Goal: Information Seeking & Learning: Understand process/instructions

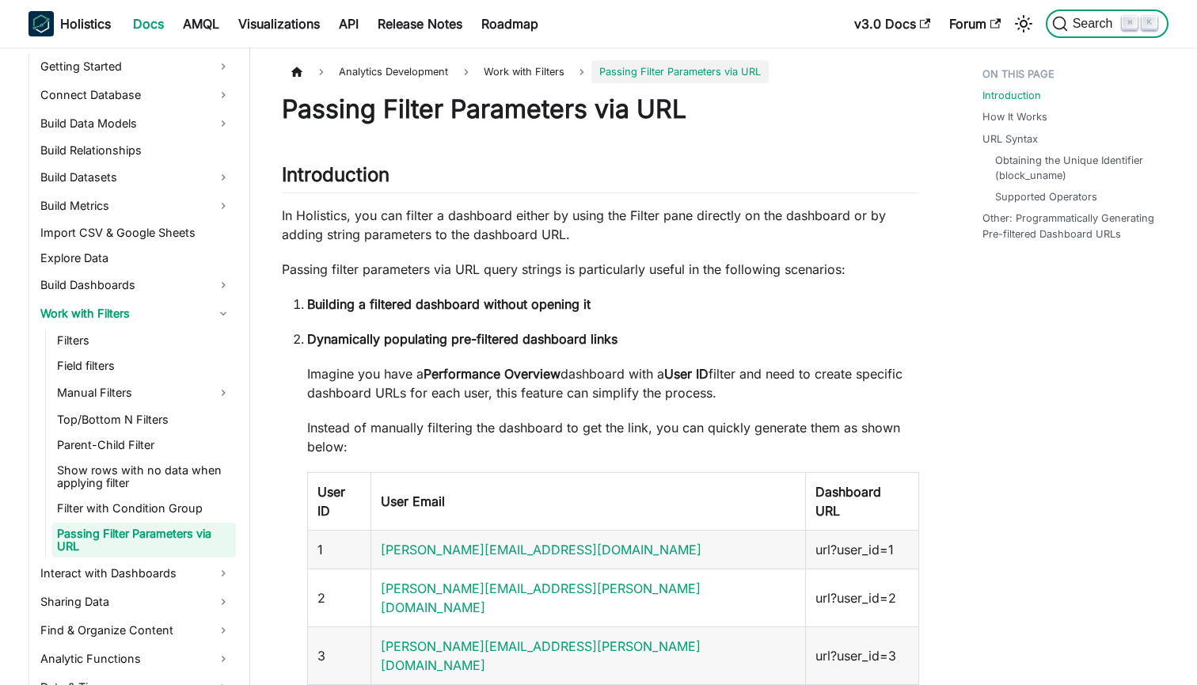
click at [1101, 22] on span "Search" at bounding box center [1095, 24] width 55 height 14
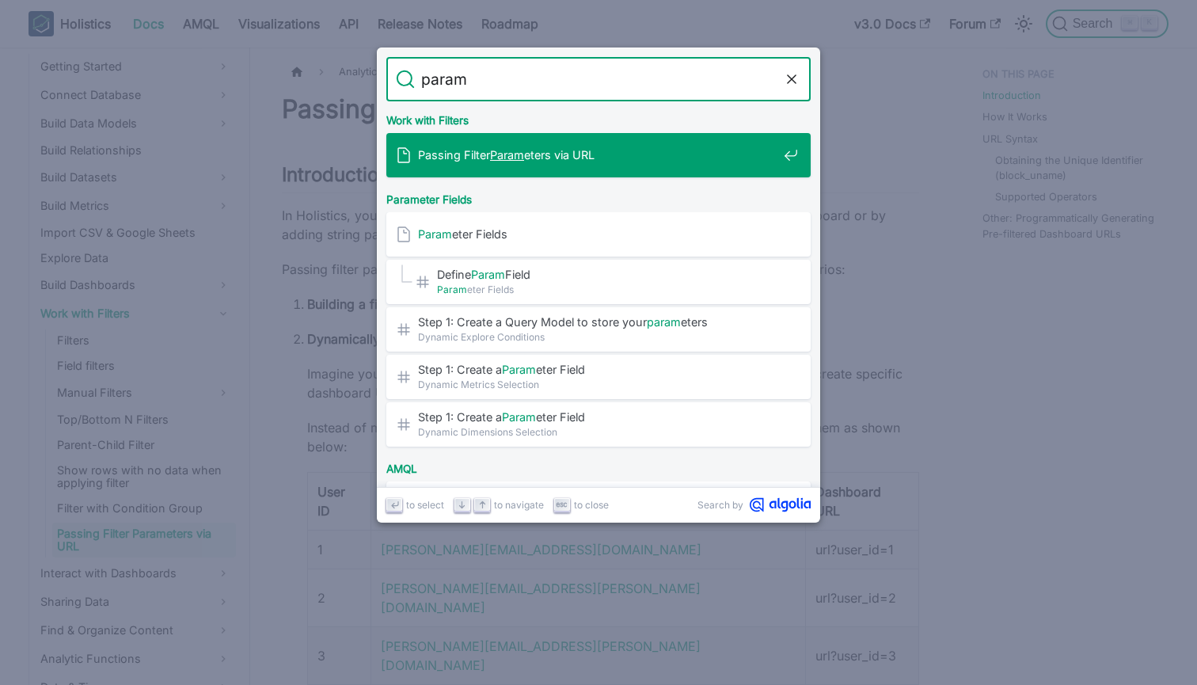
type input "parame"
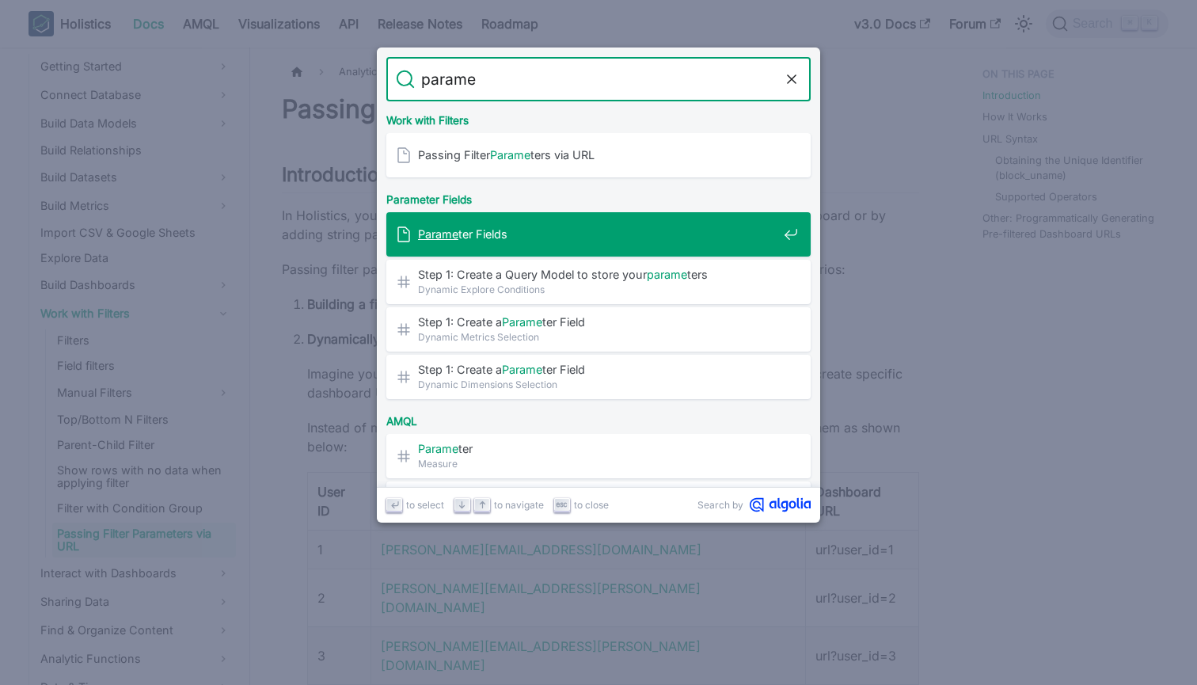
click at [660, 246] on div "Parame ter Fields" at bounding box center [603, 234] width 415 height 44
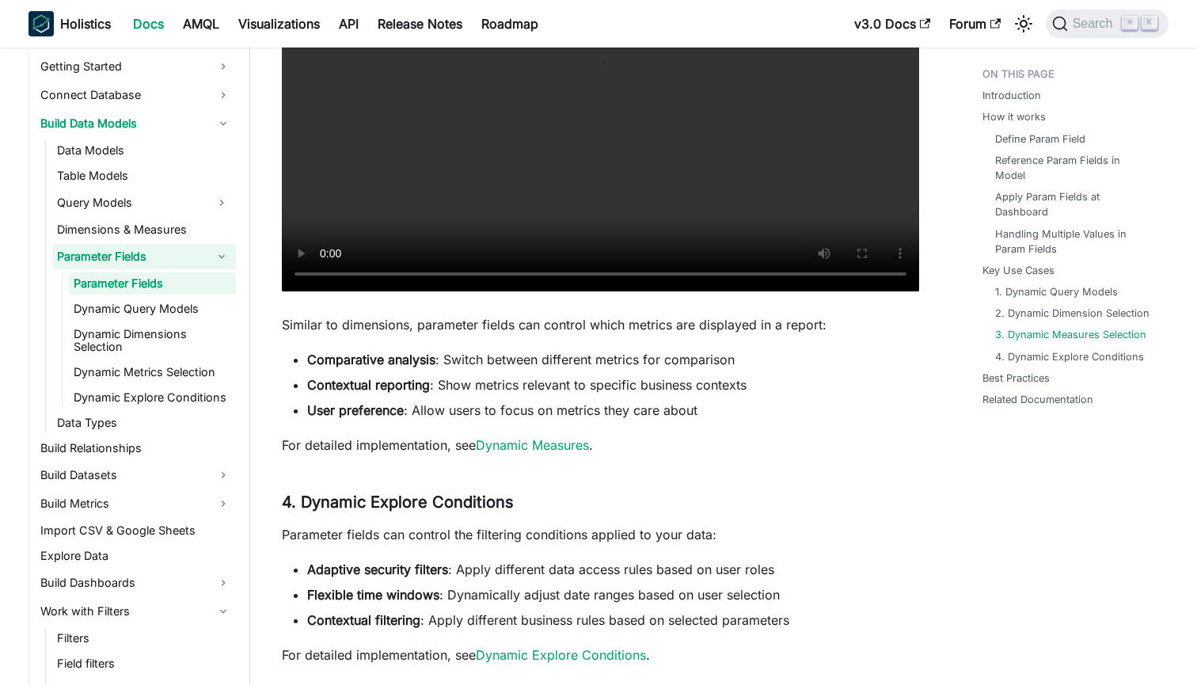
scroll to position [4001, 0]
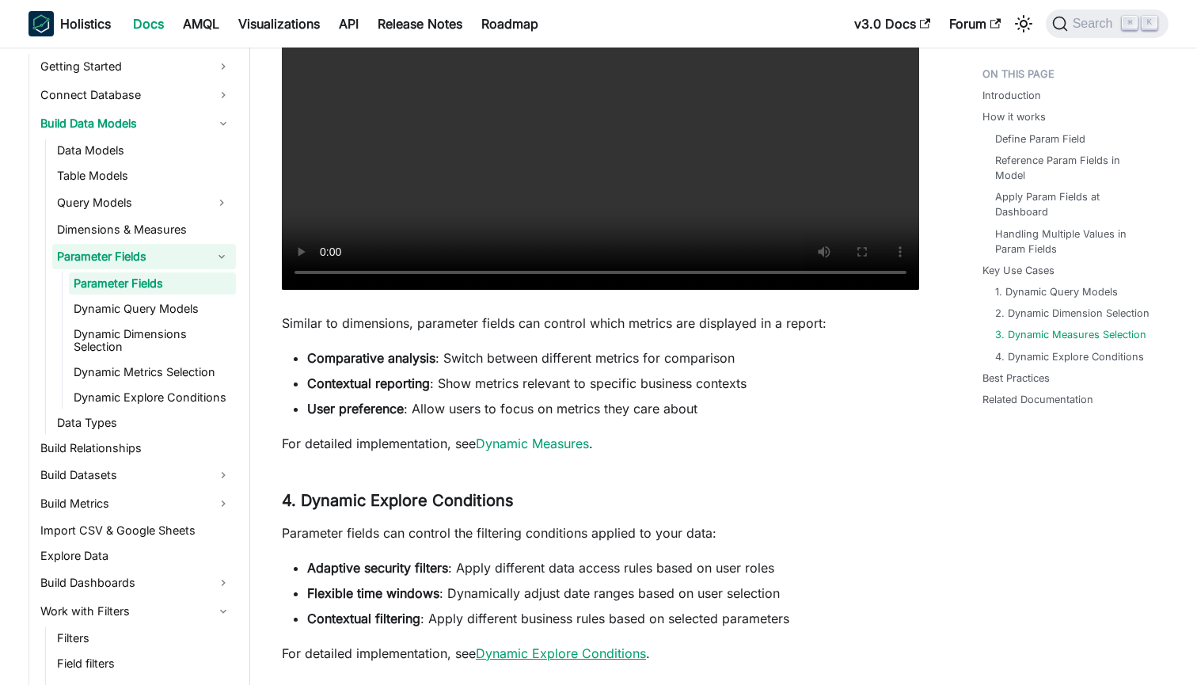
click at [523, 645] on link "Dynamic Explore Conditions" at bounding box center [561, 653] width 170 height 16
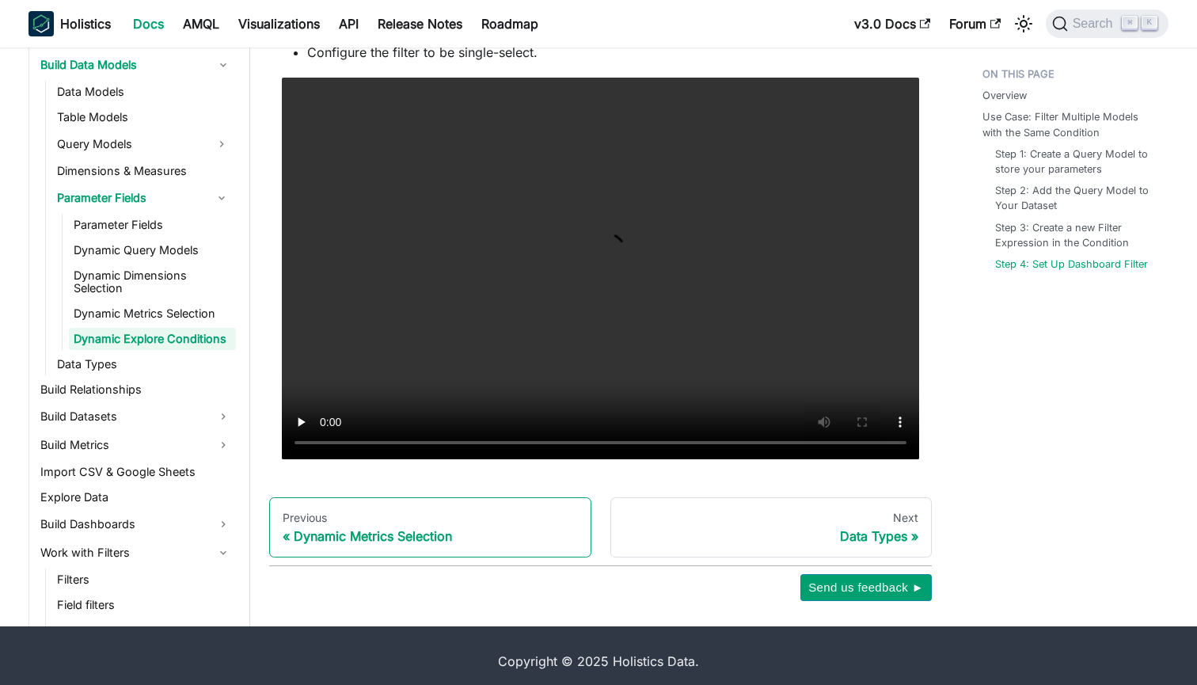
scroll to position [1210, 0]
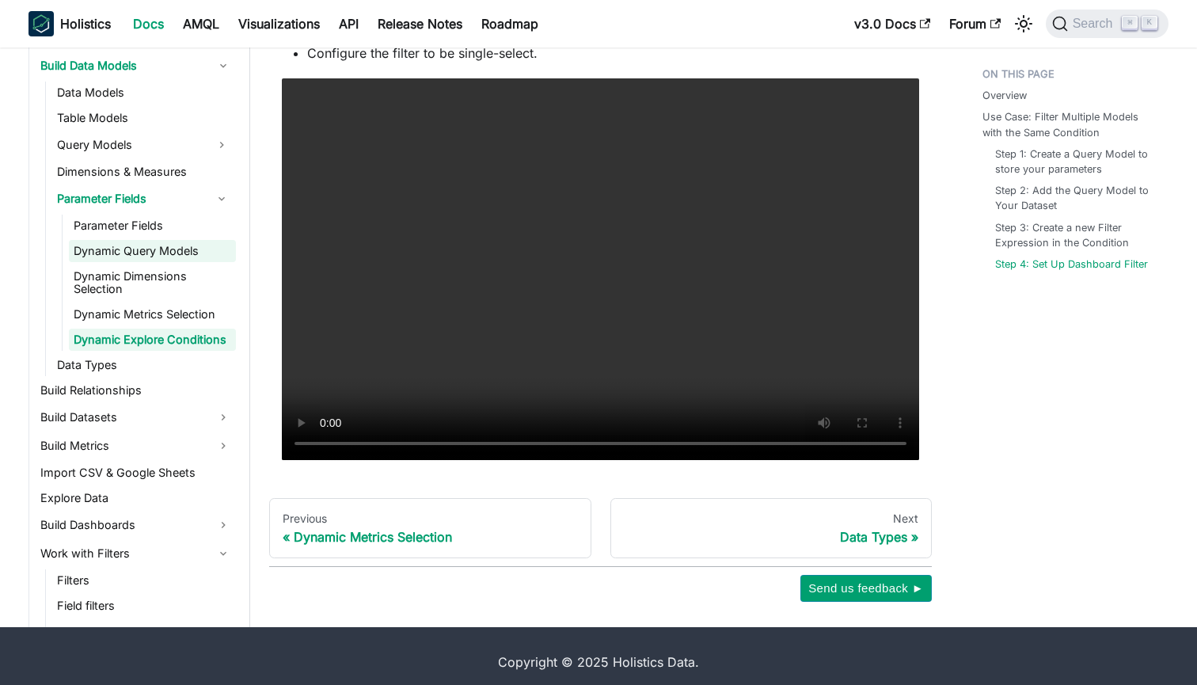
click at [135, 240] on link "Dynamic Query Models" at bounding box center [152, 251] width 167 height 22
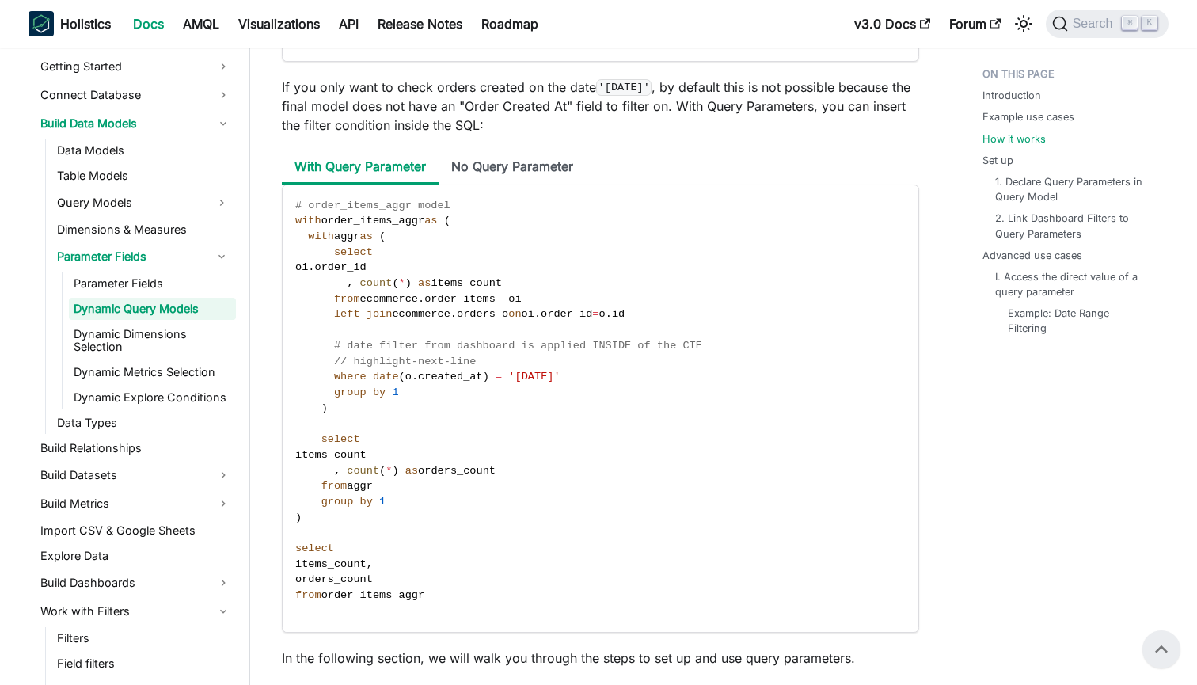
scroll to position [1754, 0]
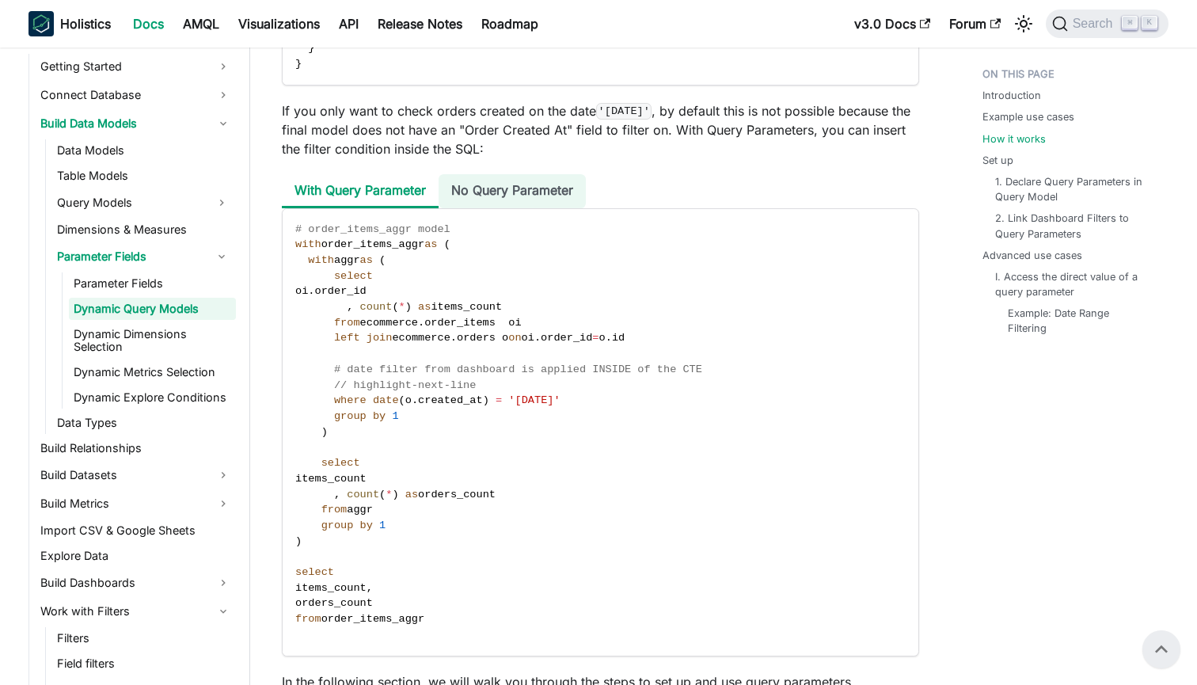
click at [546, 207] on li "No Query Parameter" at bounding box center [512, 191] width 147 height 34
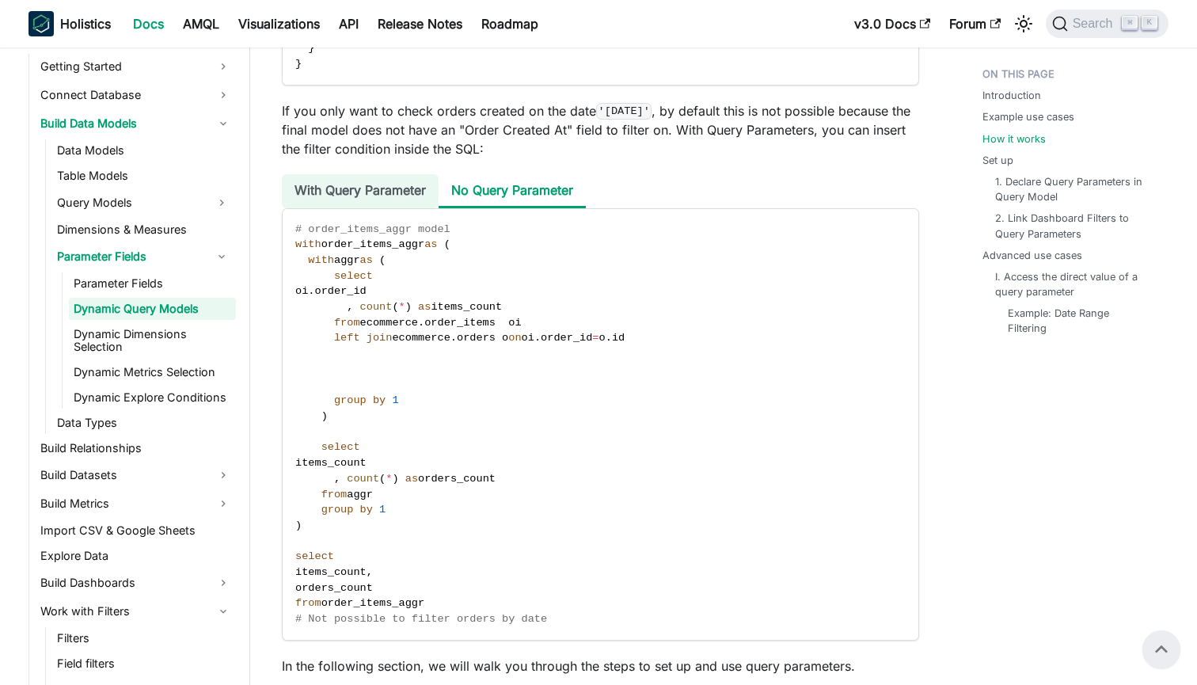
click at [367, 196] on li "With Query Parameter" at bounding box center [360, 191] width 157 height 34
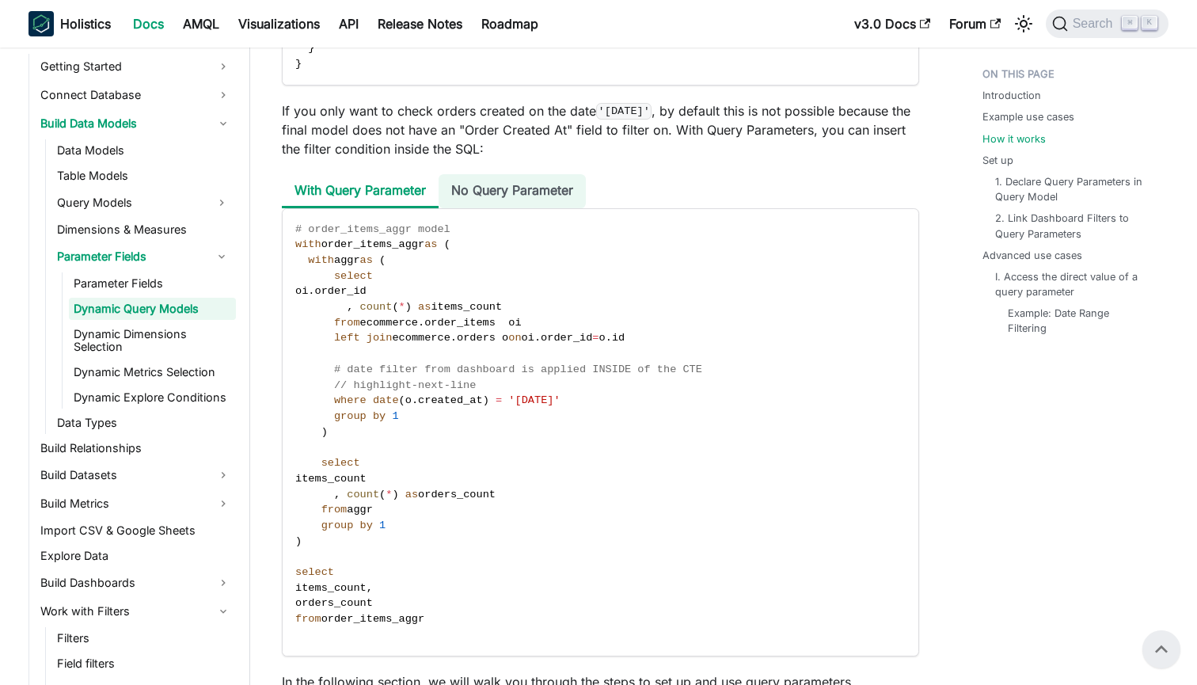
click at [545, 203] on li "No Query Parameter" at bounding box center [512, 191] width 147 height 34
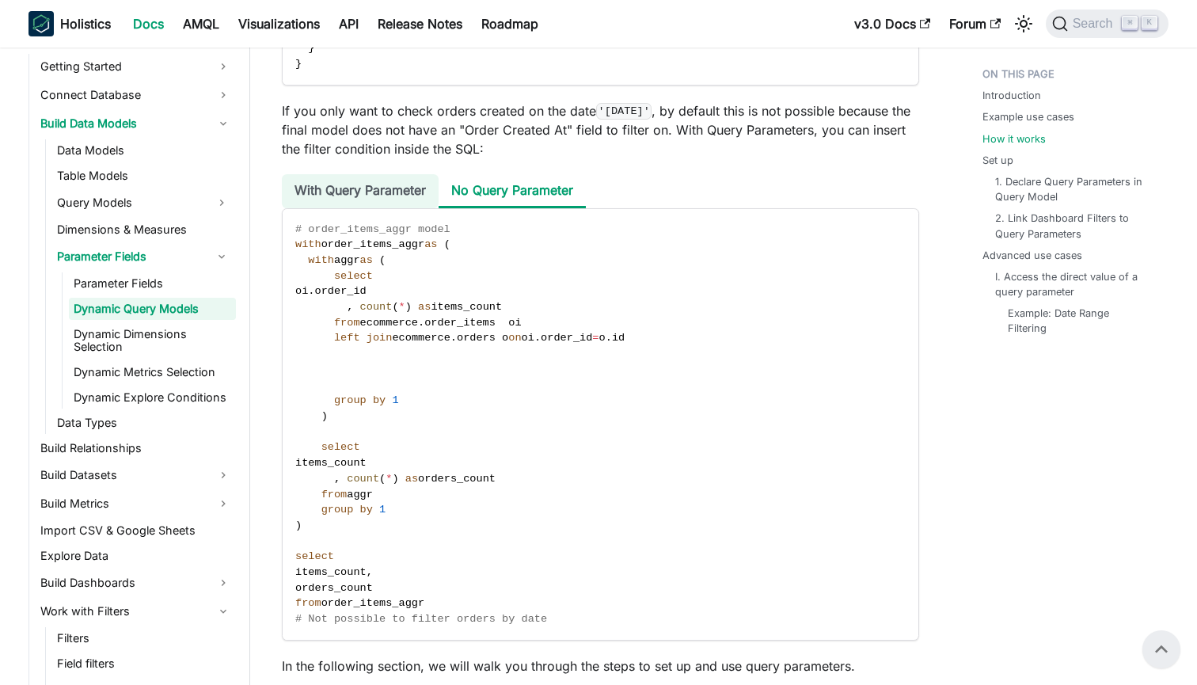
click at [375, 188] on li "With Query Parameter" at bounding box center [360, 191] width 157 height 34
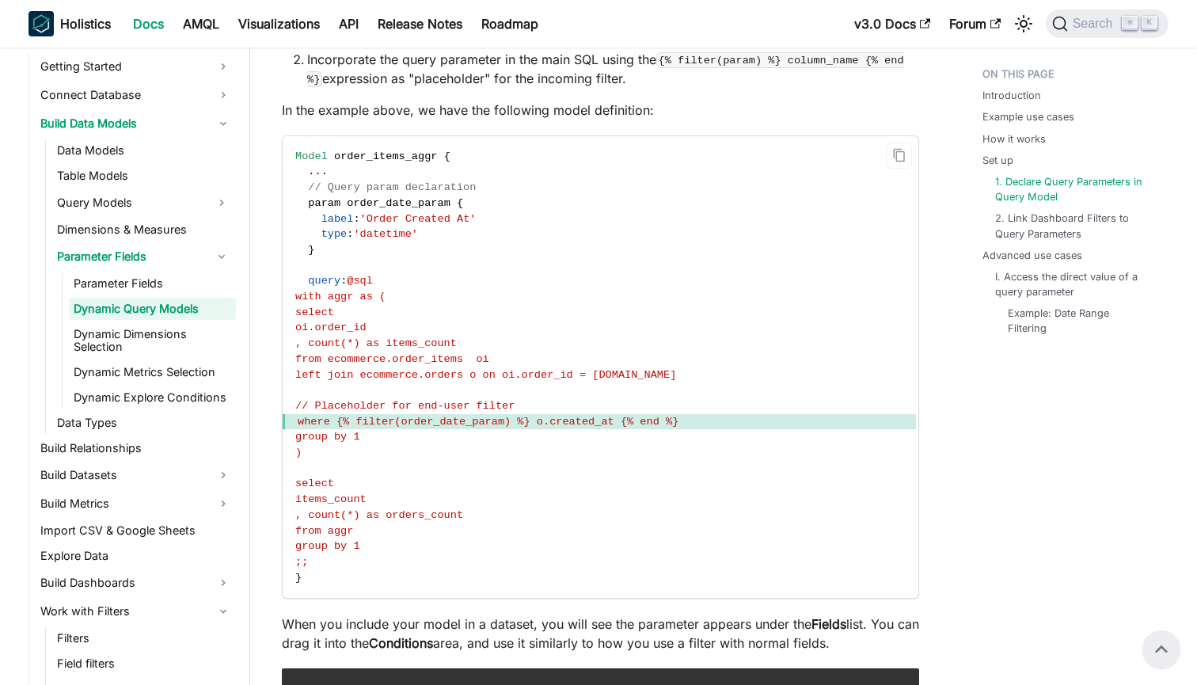
scroll to position [2639, 0]
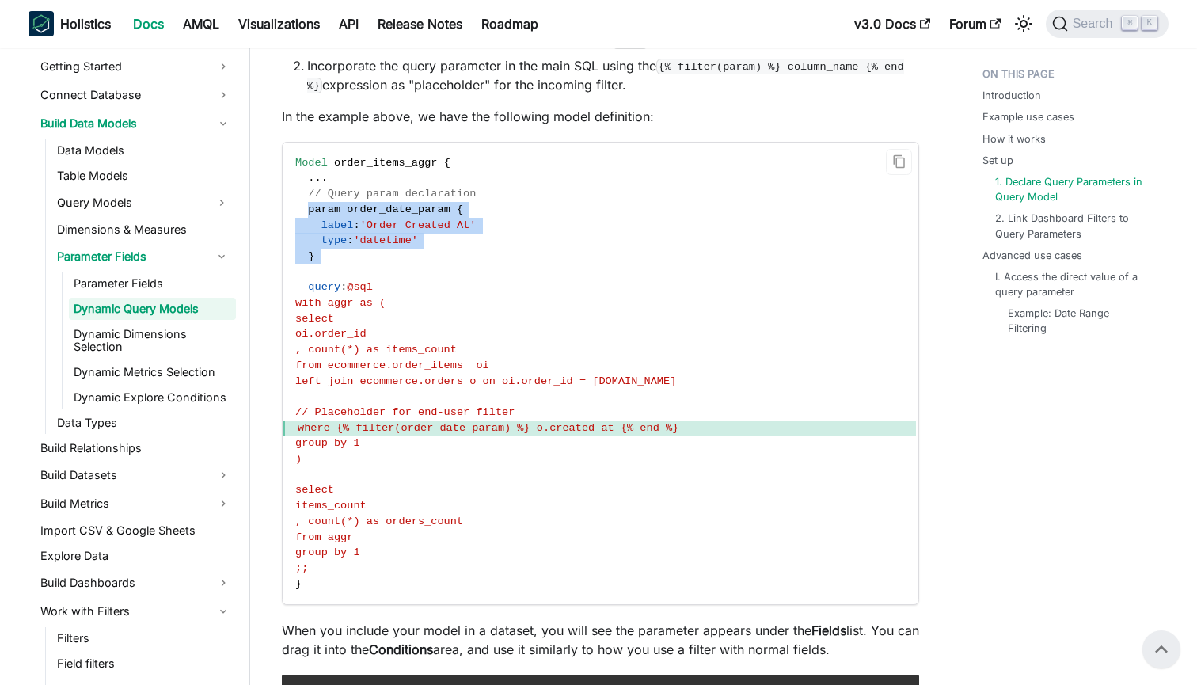
drag, startPoint x: 308, startPoint y: 202, endPoint x: 340, endPoint y: 259, distance: 65.2
click at [340, 259] on code "Model order_items_aggr { . . . // Query param declaration param order_date_para…" at bounding box center [600, 374] width 634 height 462
copy code "param order_date_param { label : 'Order Created At' type : 'datetime' }"
drag, startPoint x: 337, startPoint y: 395, endPoint x: 741, endPoint y: 409, distance: 404.9
click at [741, 409] on code "Model order_items_aggr { . . . // Query param declaration param order_date_para…" at bounding box center [600, 374] width 634 height 462
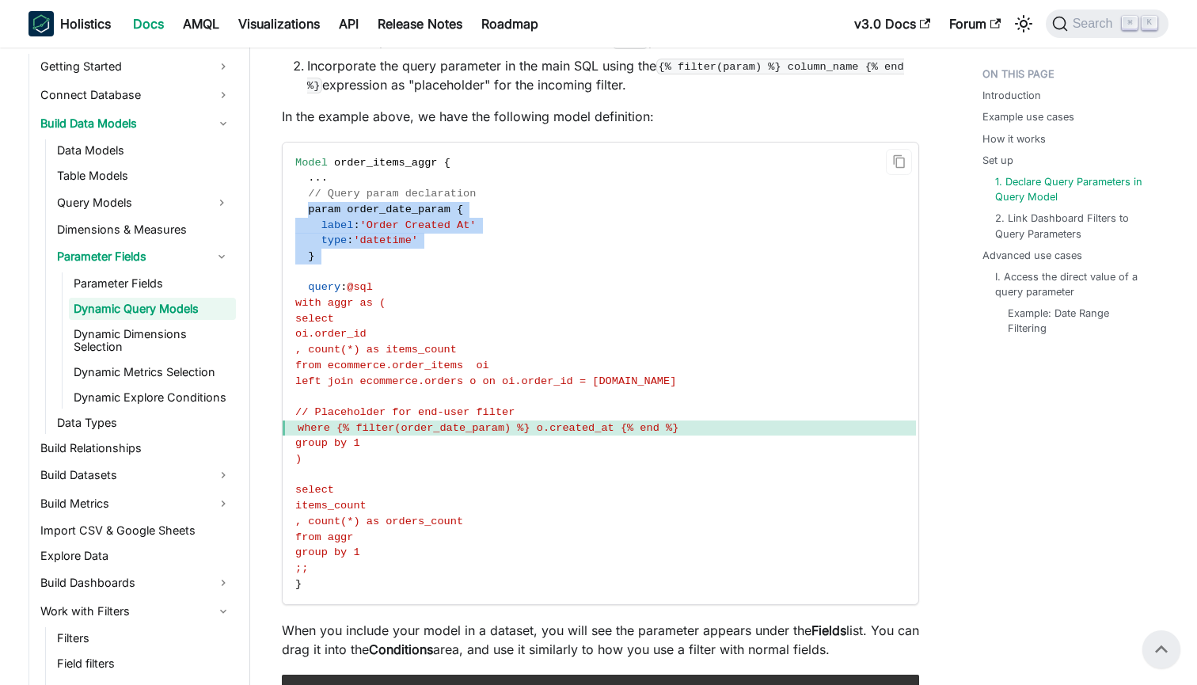
copy code "// Placeholder for end-user filter where {% filter(order_date_param) %} o.creat…"
click at [641, 422] on span "where {% filter(order_date_param) %} o.created_at {% end %}" at bounding box center [488, 428] width 381 height 12
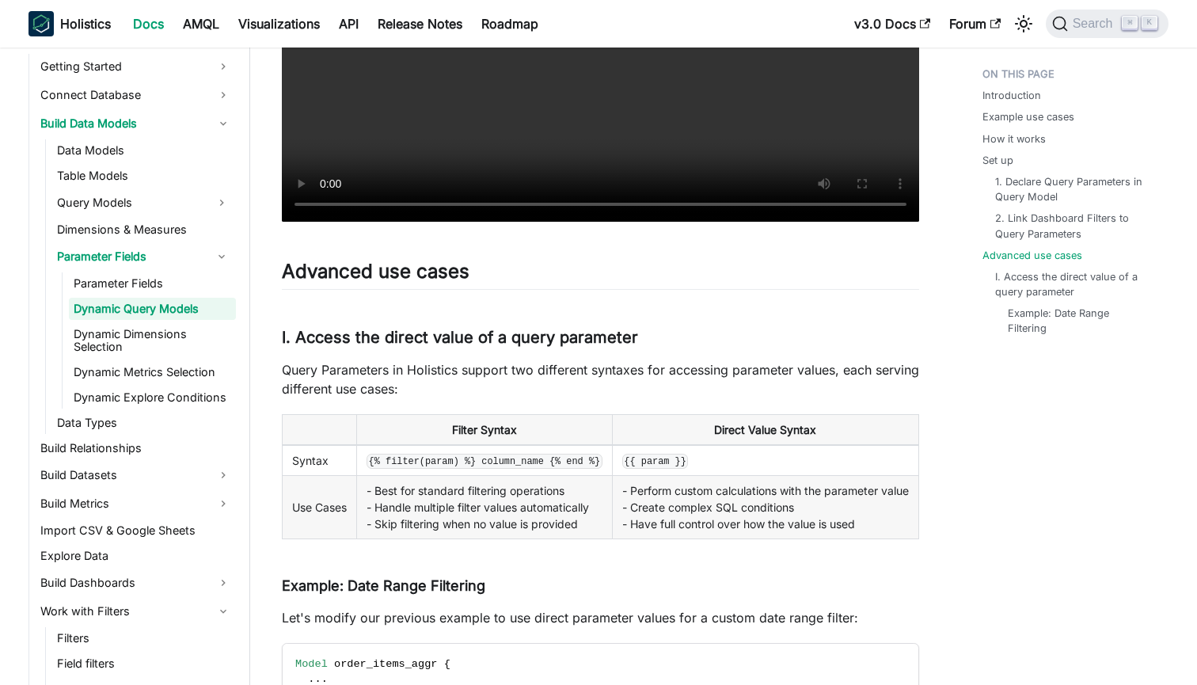
scroll to position [4099, 0]
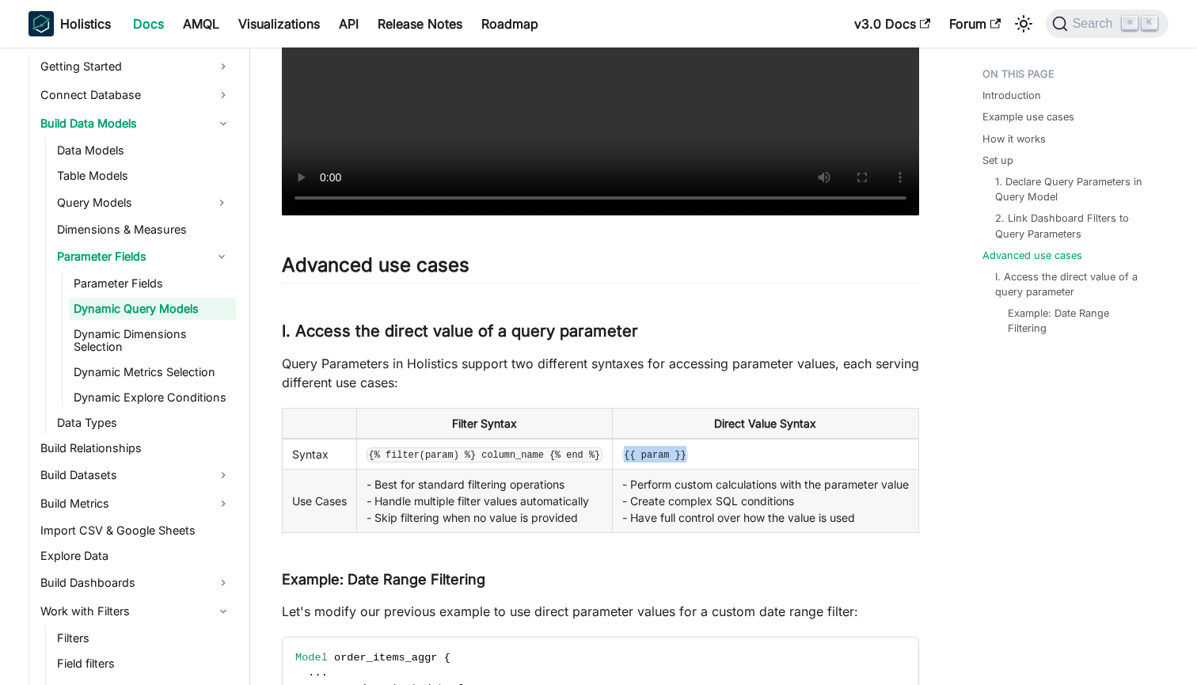
drag, startPoint x: 623, startPoint y: 438, endPoint x: 713, endPoint y: 438, distance: 90.3
click at [713, 439] on td "{{ param }}" at bounding box center [765, 454] width 306 height 31
